Goal: Transaction & Acquisition: Obtain resource

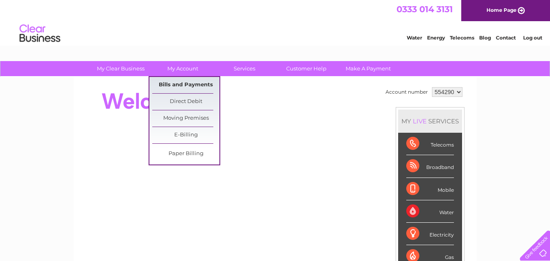
click at [195, 84] on link "Bills and Payments" at bounding box center [185, 85] width 67 height 16
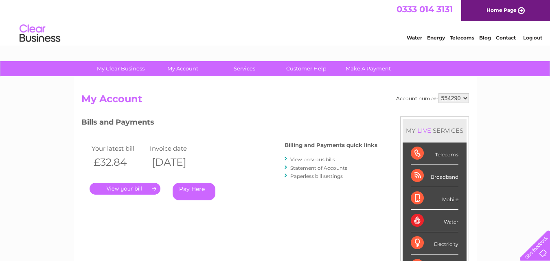
click at [460, 98] on select "554290 922228" at bounding box center [453, 98] width 31 height 10
select select "922228"
click at [438, 93] on select "554290 922228" at bounding box center [453, 98] width 31 height 10
click at [142, 185] on link "." at bounding box center [125, 189] width 71 height 12
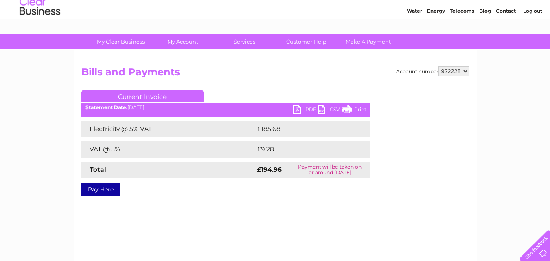
scroll to position [41, 0]
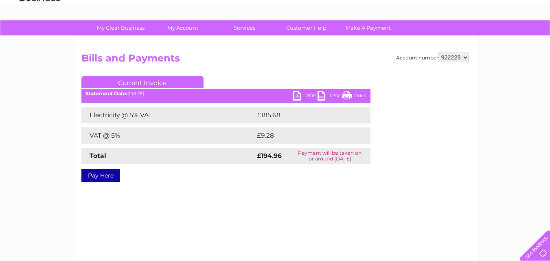
click at [297, 93] on link "PDF" at bounding box center [305, 97] width 24 height 12
